Goal: Task Accomplishment & Management: Manage account settings

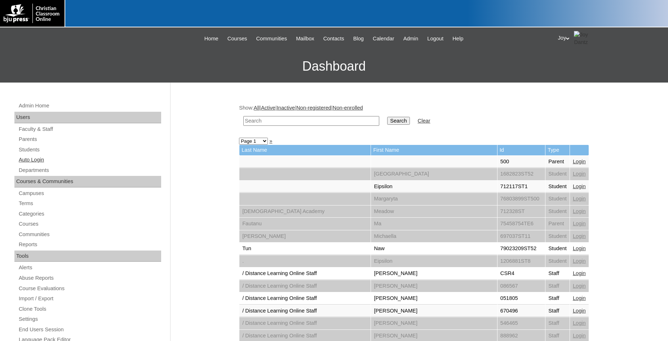
click at [40, 158] on link "Auto Login" at bounding box center [89, 159] width 143 height 9
click at [46, 148] on link "Students" at bounding box center [89, 149] width 143 height 9
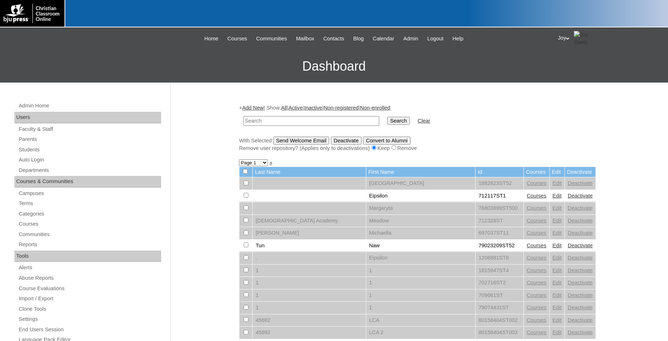
click at [267, 128] on td at bounding box center [311, 120] width 143 height 17
click at [267, 123] on input "text" at bounding box center [311, 121] width 136 height 10
type input "Gopher"
click at [387, 117] on input "Search" at bounding box center [398, 121] width 22 height 8
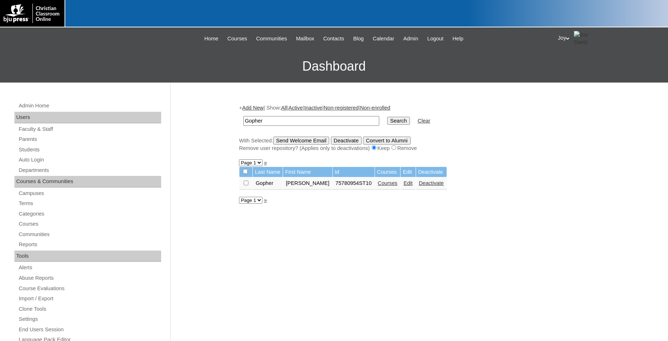
click at [403, 185] on link "Edit" at bounding box center [407, 183] width 9 height 6
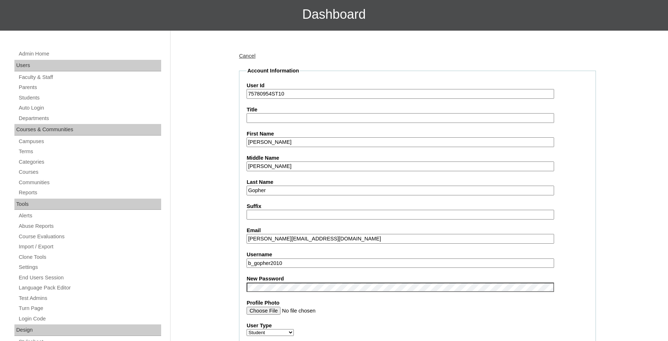
scroll to position [110, 0]
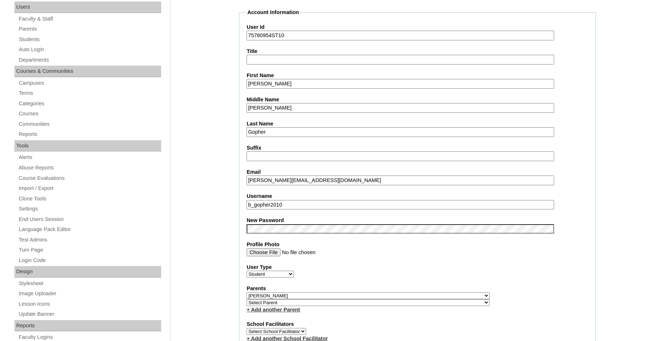
drag, startPoint x: 307, startPoint y: 209, endPoint x: 200, endPoint y: 201, distance: 106.6
click at [306, 207] on input "b_gopher2010" at bounding box center [399, 205] width 307 height 10
drag, startPoint x: 305, startPoint y: 207, endPoint x: 189, endPoint y: 201, distance: 115.8
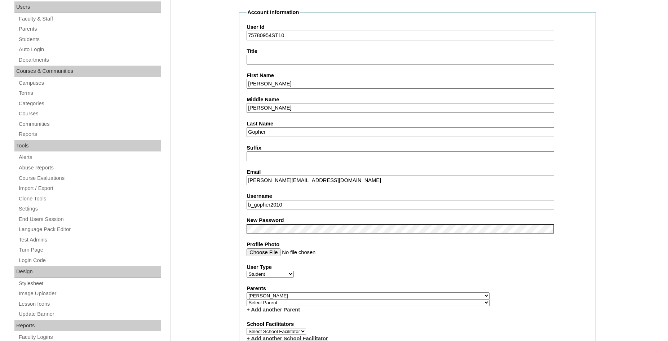
click at [246, 201] on input "b_gopher2010" at bounding box center [399, 205] width 307 height 10
click at [266, 224] on label "New Password" at bounding box center [417, 221] width 342 height 8
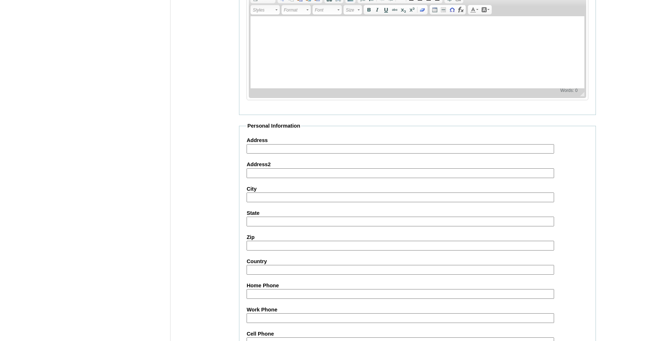
scroll to position [770, 0]
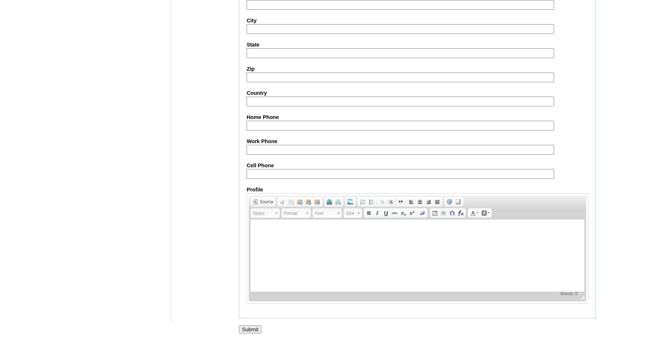
click at [246, 328] on input "Submit" at bounding box center [250, 329] width 22 height 8
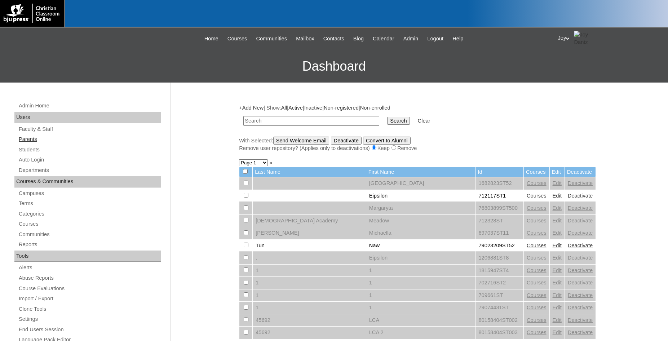
click at [41, 142] on link "Parents" at bounding box center [89, 139] width 143 height 9
